Goal: Task Accomplishment & Management: Manage account settings

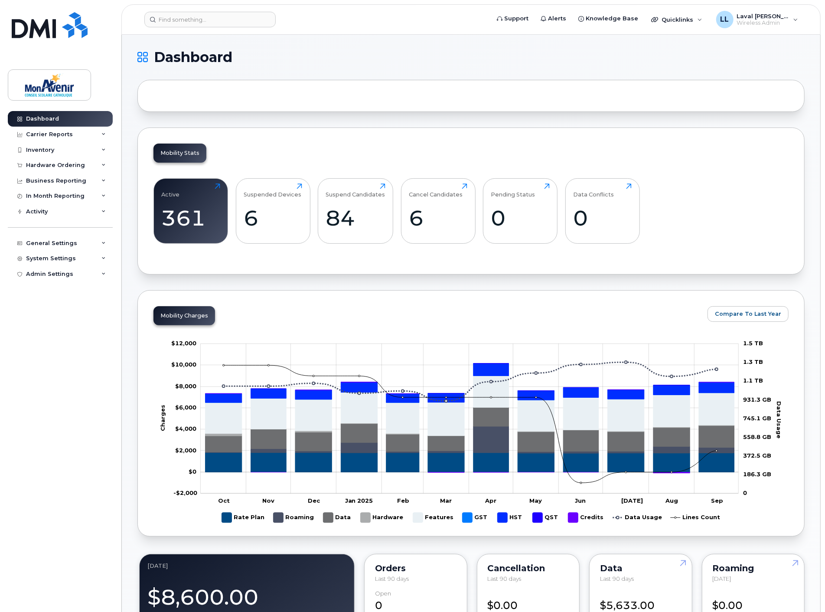
drag, startPoint x: 91, startPoint y: 360, endPoint x: 89, endPoint y: 344, distance: 16.2
click at [94, 360] on div "Dashboard Carrier Reports Monthly Billing Data Pooling Average Costing Accounti…" at bounding box center [61, 355] width 107 height 488
click at [39, 259] on div "System Settings" at bounding box center [51, 258] width 50 height 7
click at [70, 375] on div "Hardware Ordering" at bounding box center [59, 374] width 59 height 8
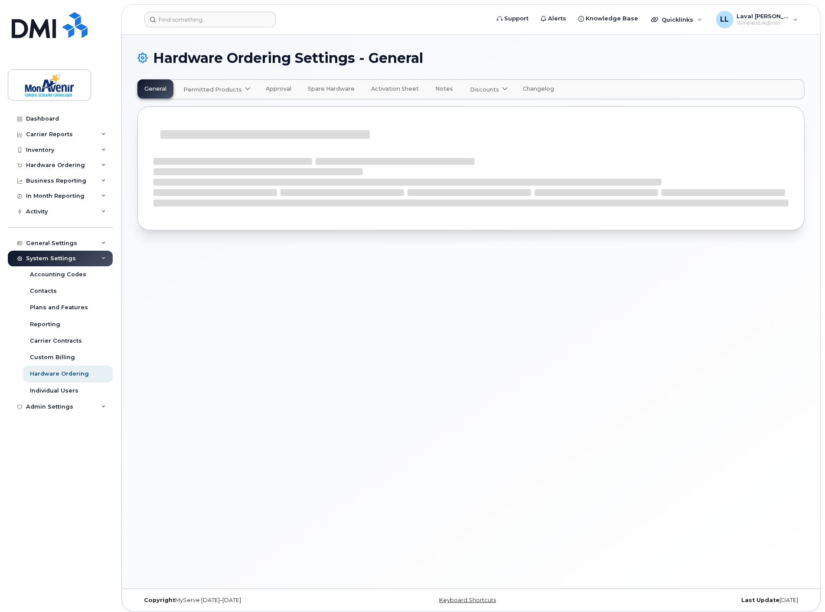
select select "admins"
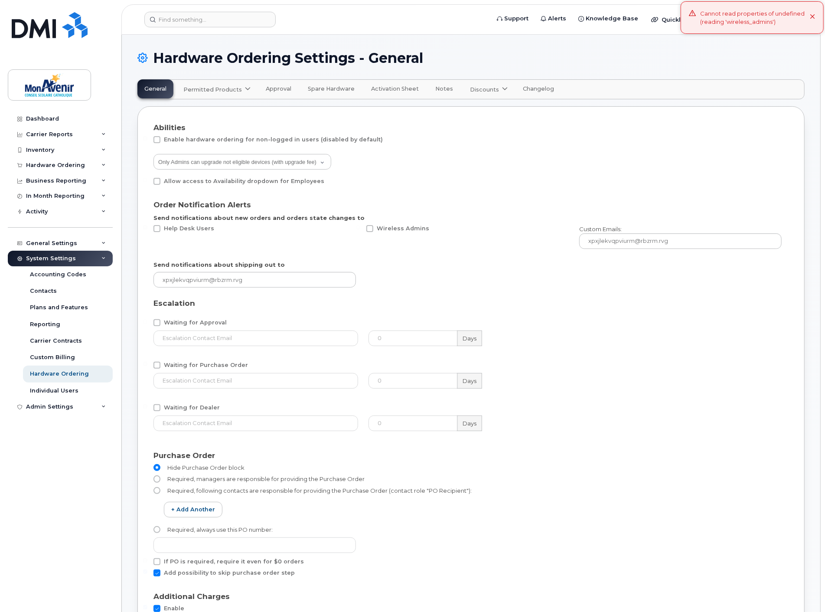
click at [214, 84] on link "Permitted Products" at bounding box center [215, 89] width 79 height 19
click at [237, 112] on span "available" at bounding box center [235, 110] width 30 height 10
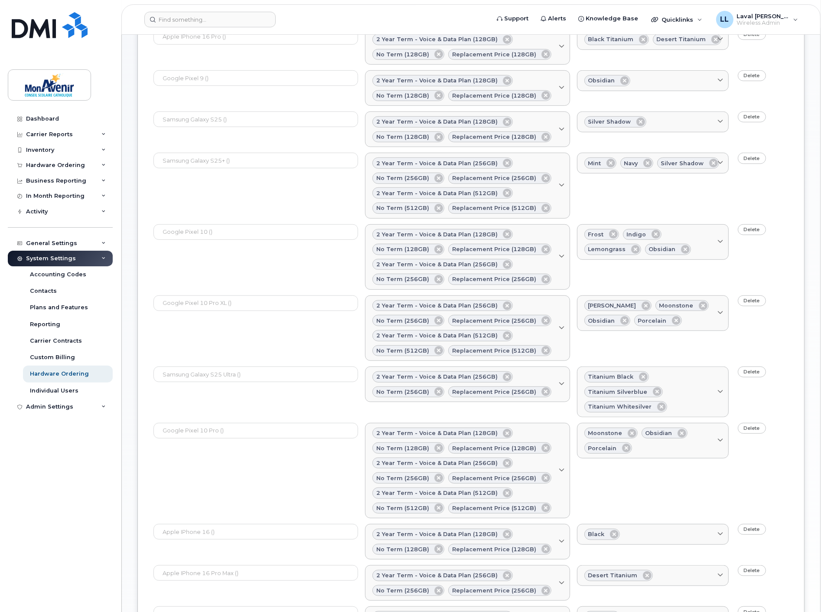
scroll to position [452, 0]
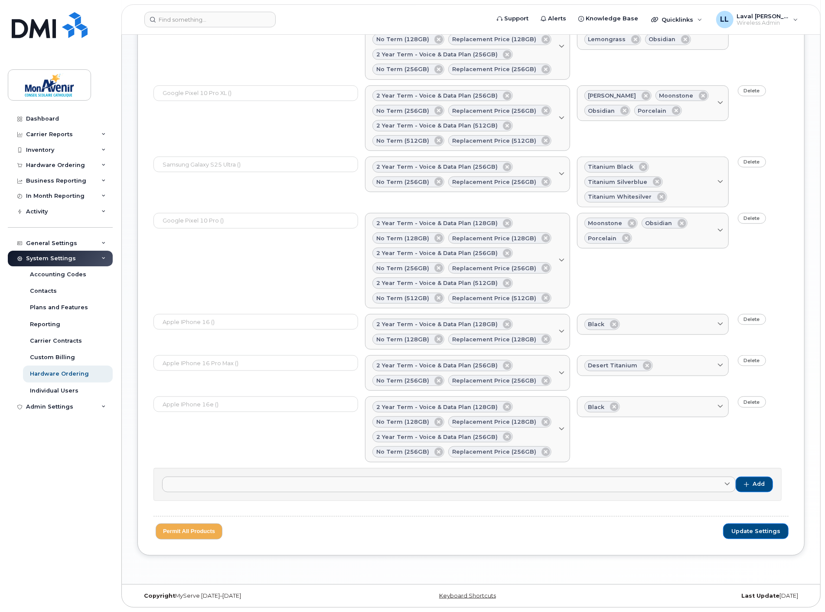
click at [427, 498] on div "BYOD w/SIM Samsung Galaxy S24 FE () Bell SIM (Bring your own device) Samsung Ga…" at bounding box center [467, 484] width 628 height 33
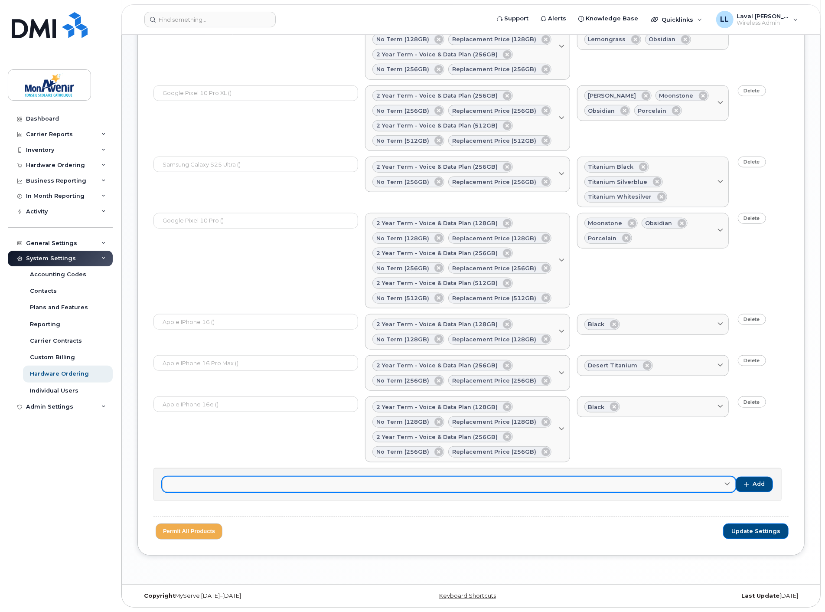
click at [418, 486] on link at bounding box center [449, 484] width 574 height 16
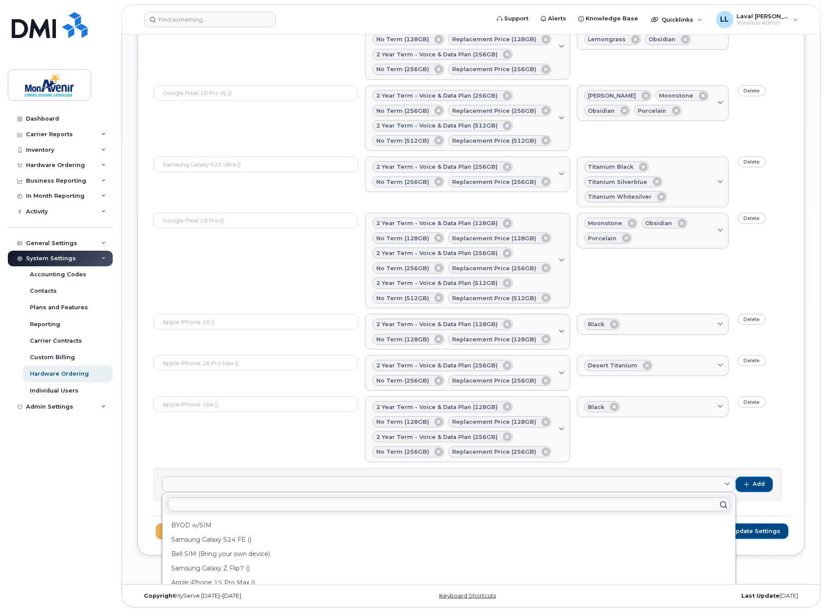
scroll to position [70, 0]
click at [224, 566] on div "Apple iPhone 13 ()" at bounding box center [448, 569] width 569 height 14
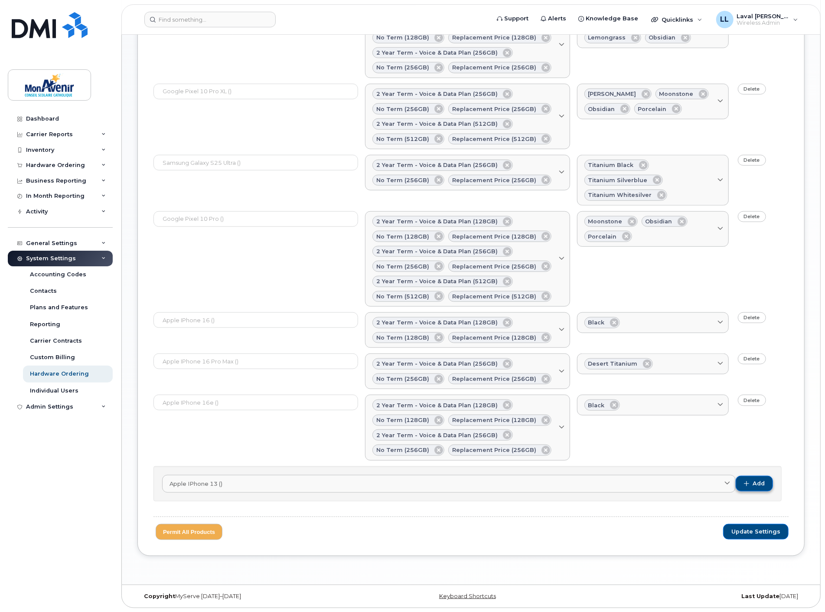
click at [754, 487] on span "Add" at bounding box center [759, 484] width 12 height 8
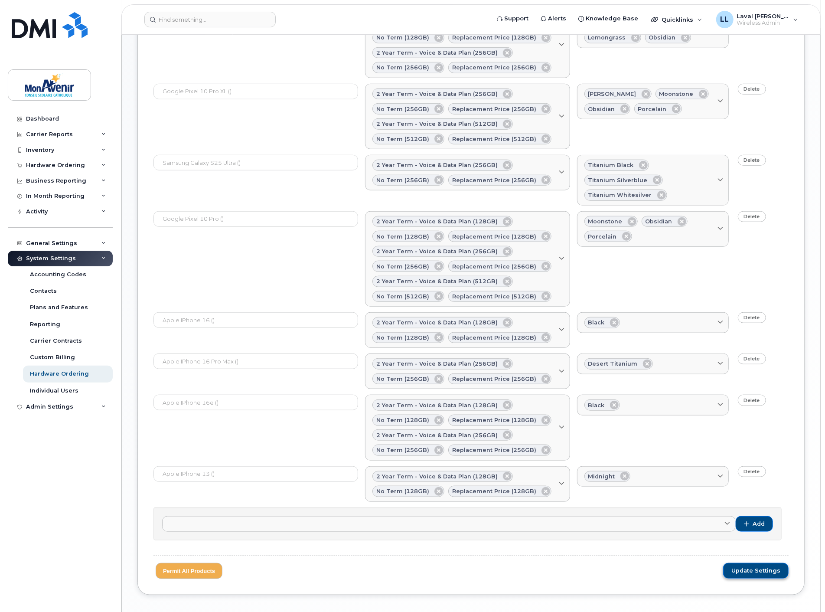
click at [750, 574] on span "Update Settings" at bounding box center [755, 571] width 49 height 8
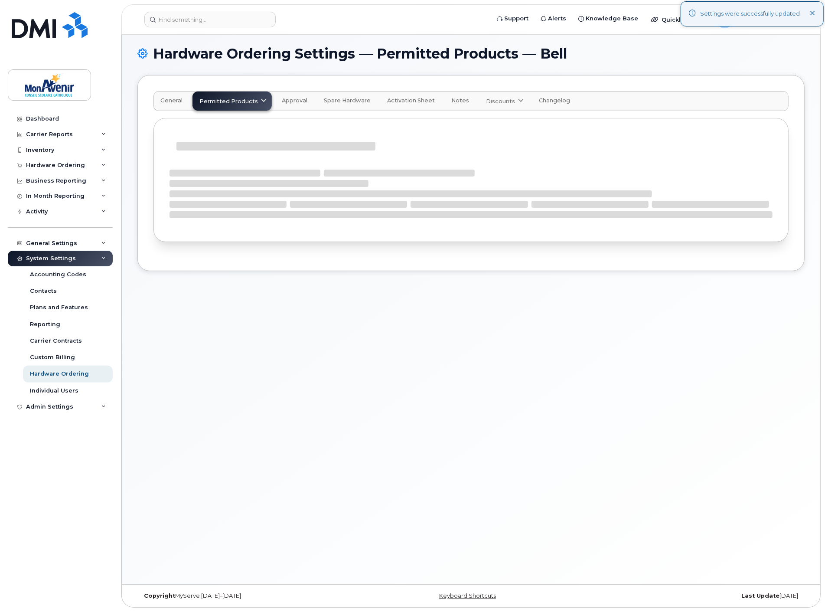
scroll to position [452, 0]
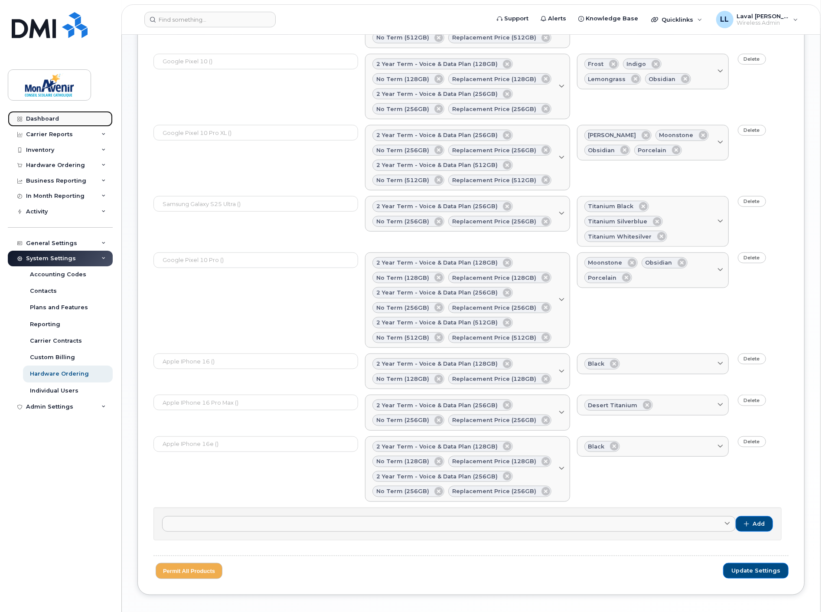
click at [36, 120] on div "Dashboard" at bounding box center [42, 118] width 33 height 7
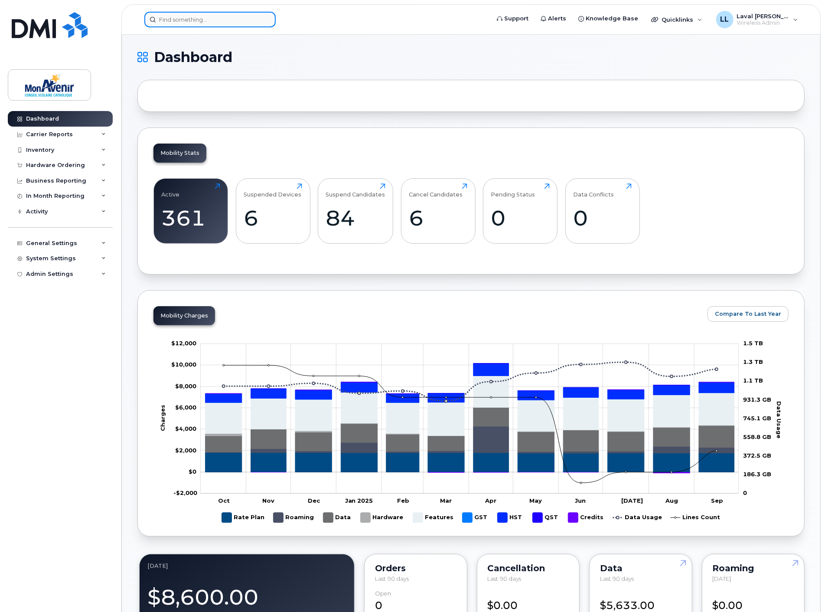
click at [196, 17] on input at bounding box center [209, 20] width 131 height 16
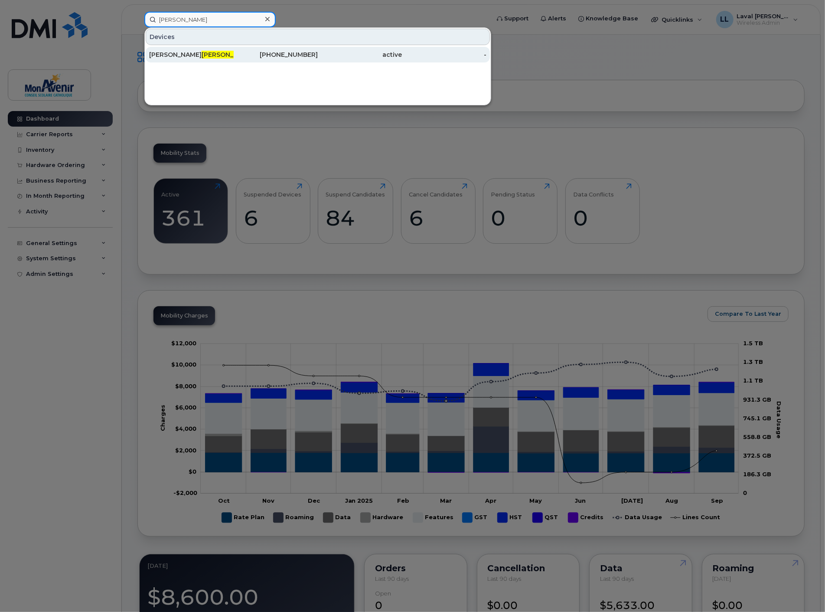
type input "doyle"
click at [196, 48] on div "Dominique Doyle" at bounding box center [191, 55] width 85 height 16
click at [196, 58] on div "Dominique Doyle" at bounding box center [191, 54] width 85 height 9
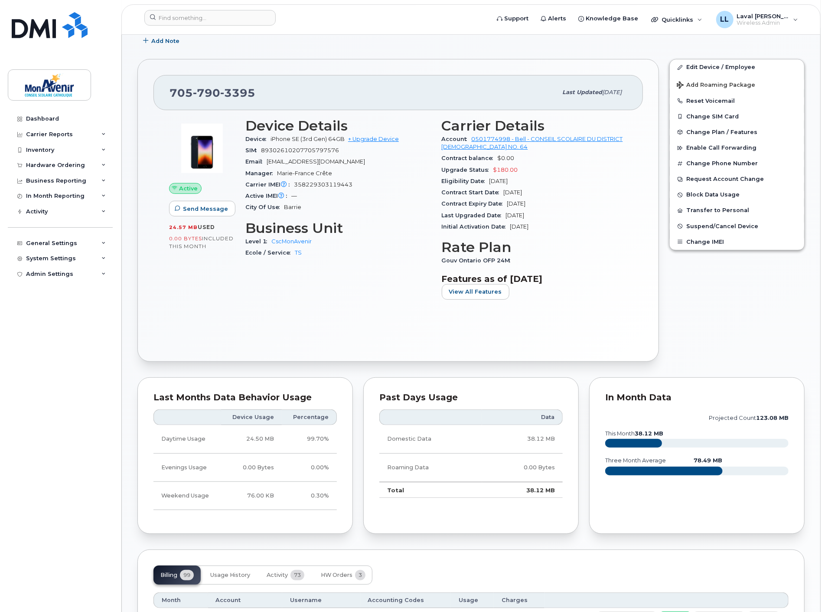
scroll to position [96, 0]
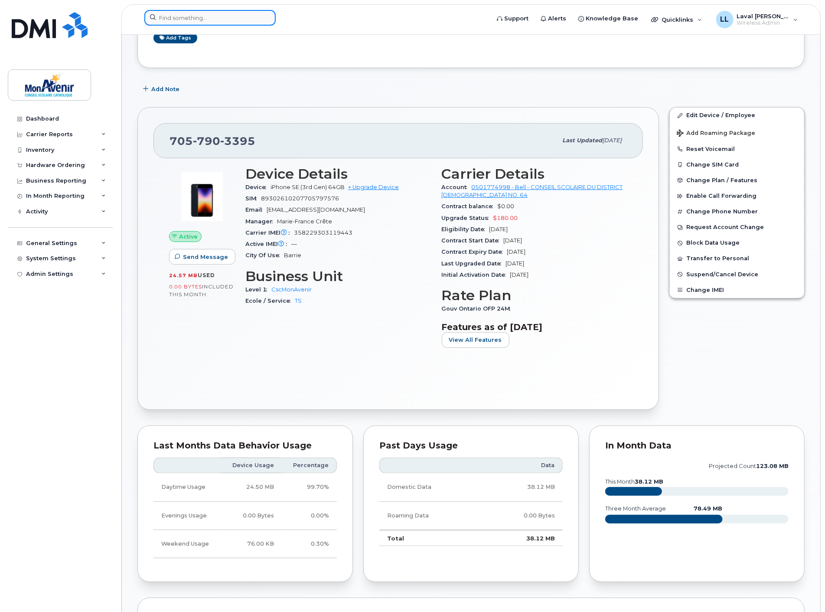
click at [222, 17] on input at bounding box center [209, 18] width 131 height 16
